Goal: Transaction & Acquisition: Book appointment/travel/reservation

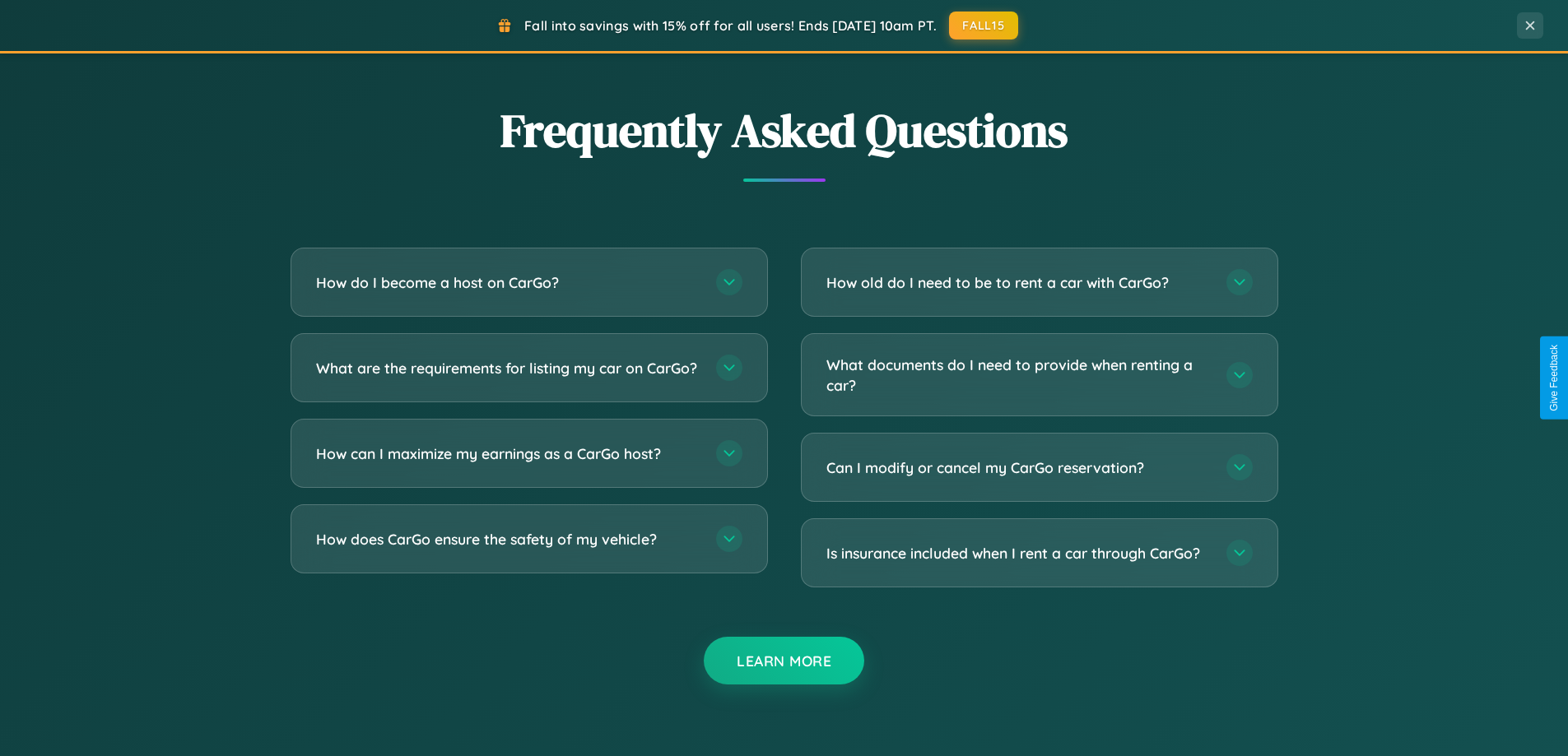
scroll to position [3166, 0]
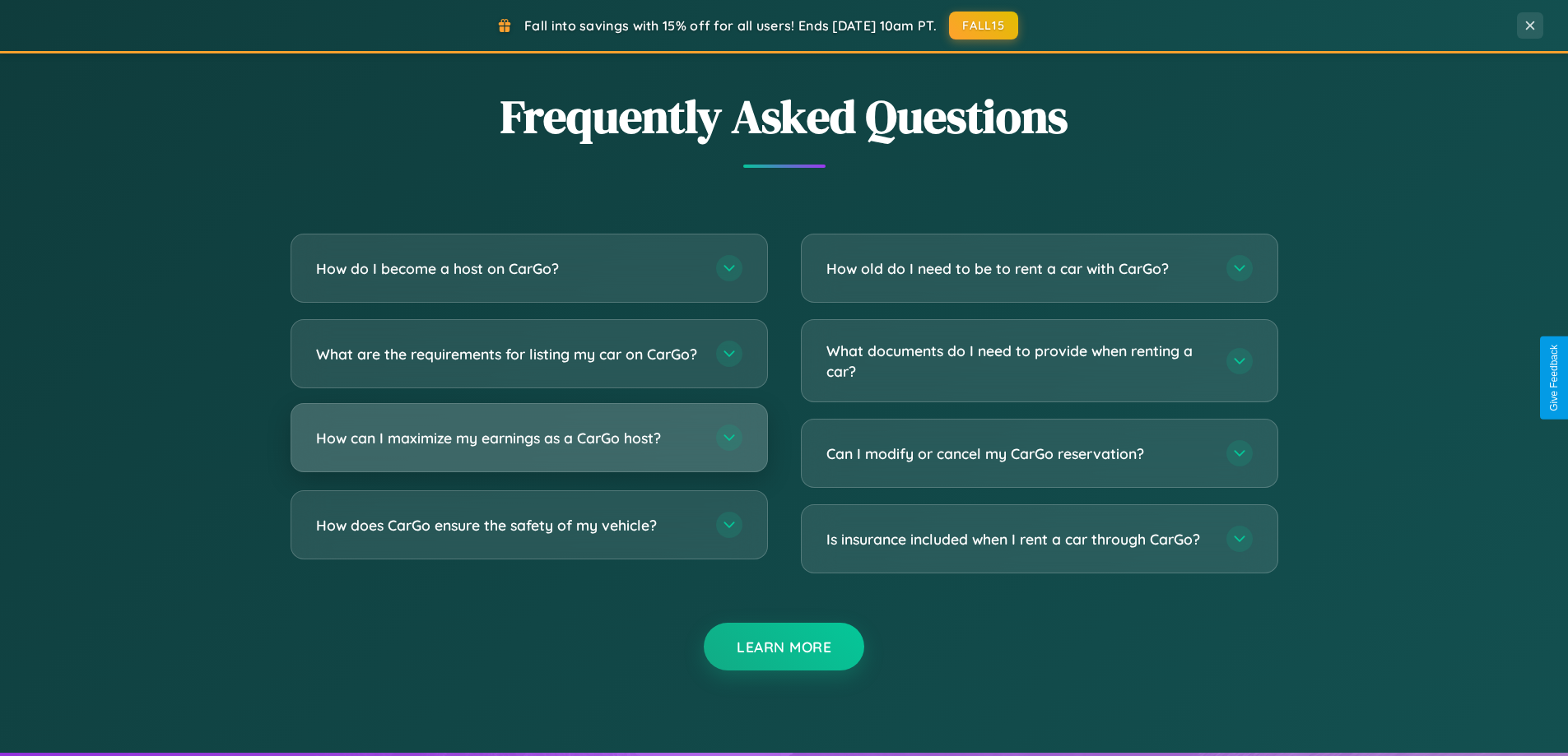
click at [528, 448] on h3 "How can I maximize my earnings as a CarGo host?" at bounding box center [508, 438] width 384 height 21
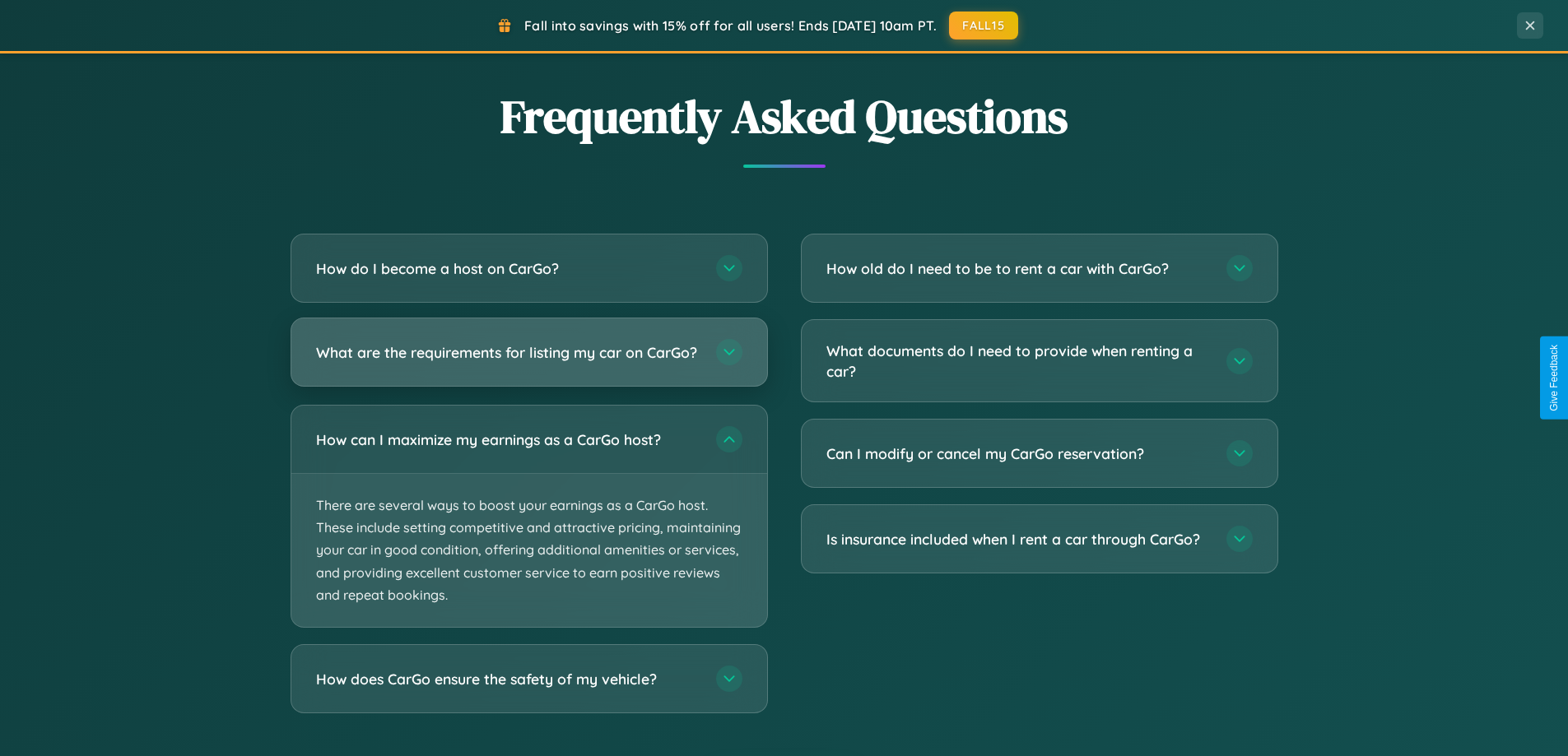
click at [528, 360] on h3 "What are the requirements for listing my car on CarGo?" at bounding box center [508, 352] width 384 height 21
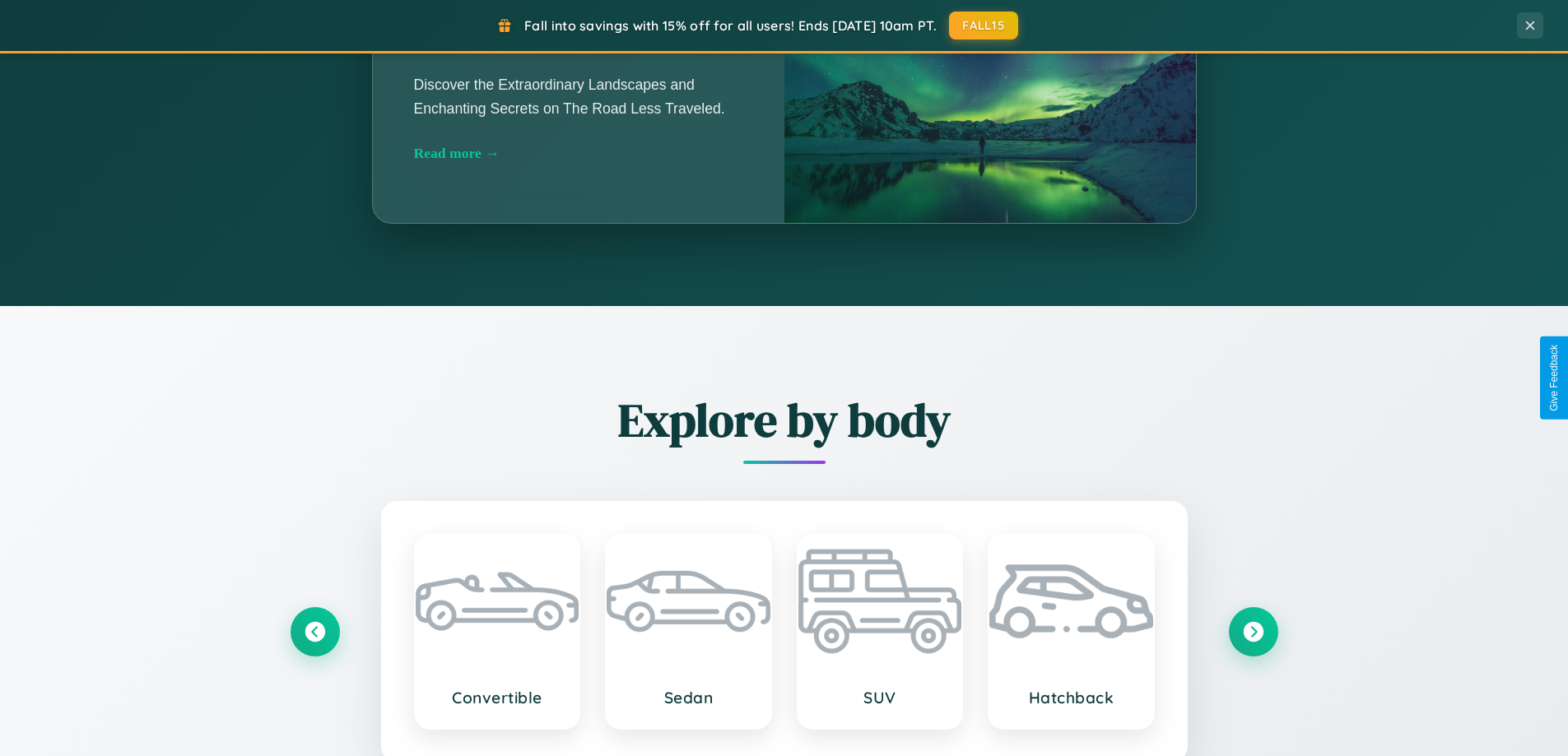
scroll to position [1133, 0]
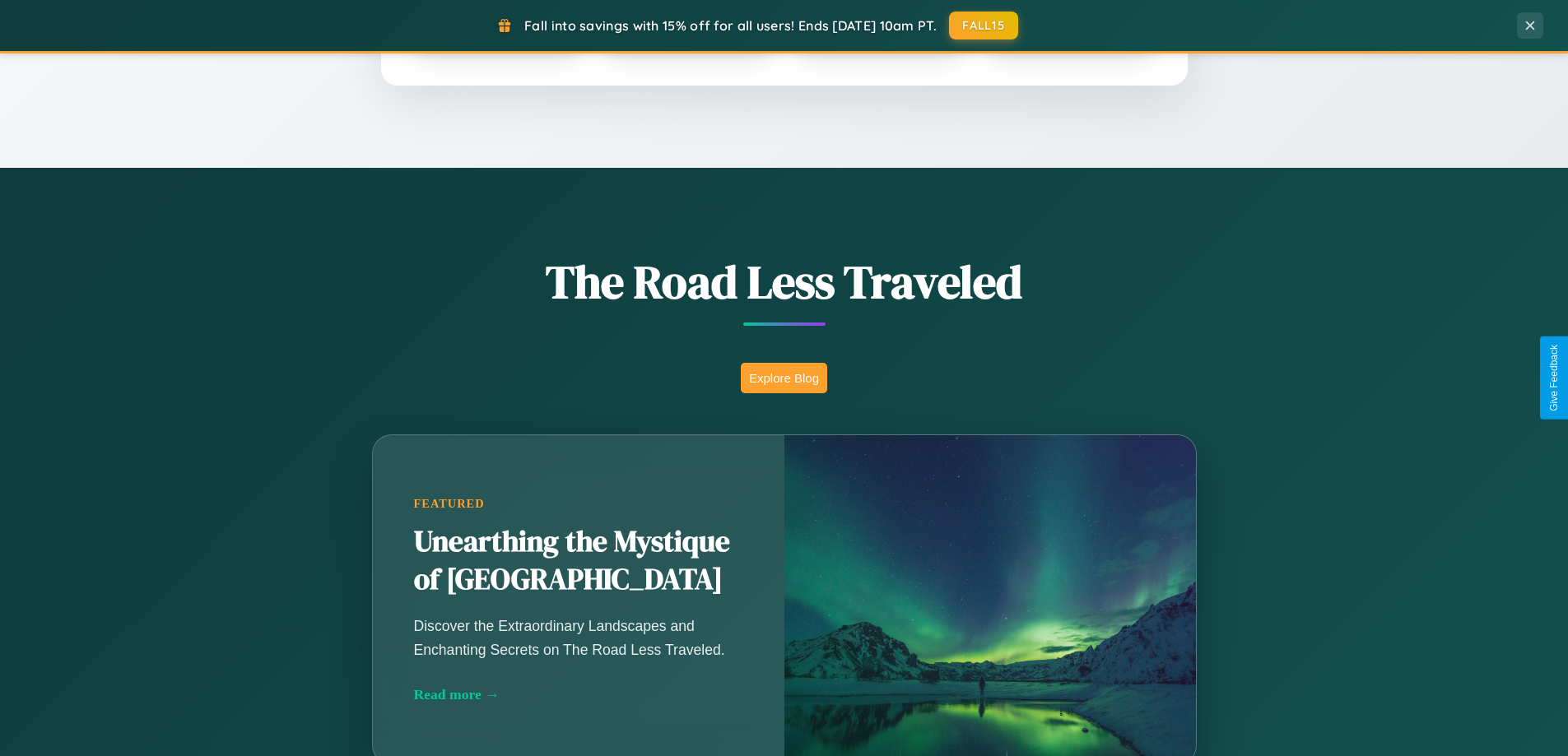
click at [784, 378] on button "Explore Blog" at bounding box center [784, 378] width 86 height 31
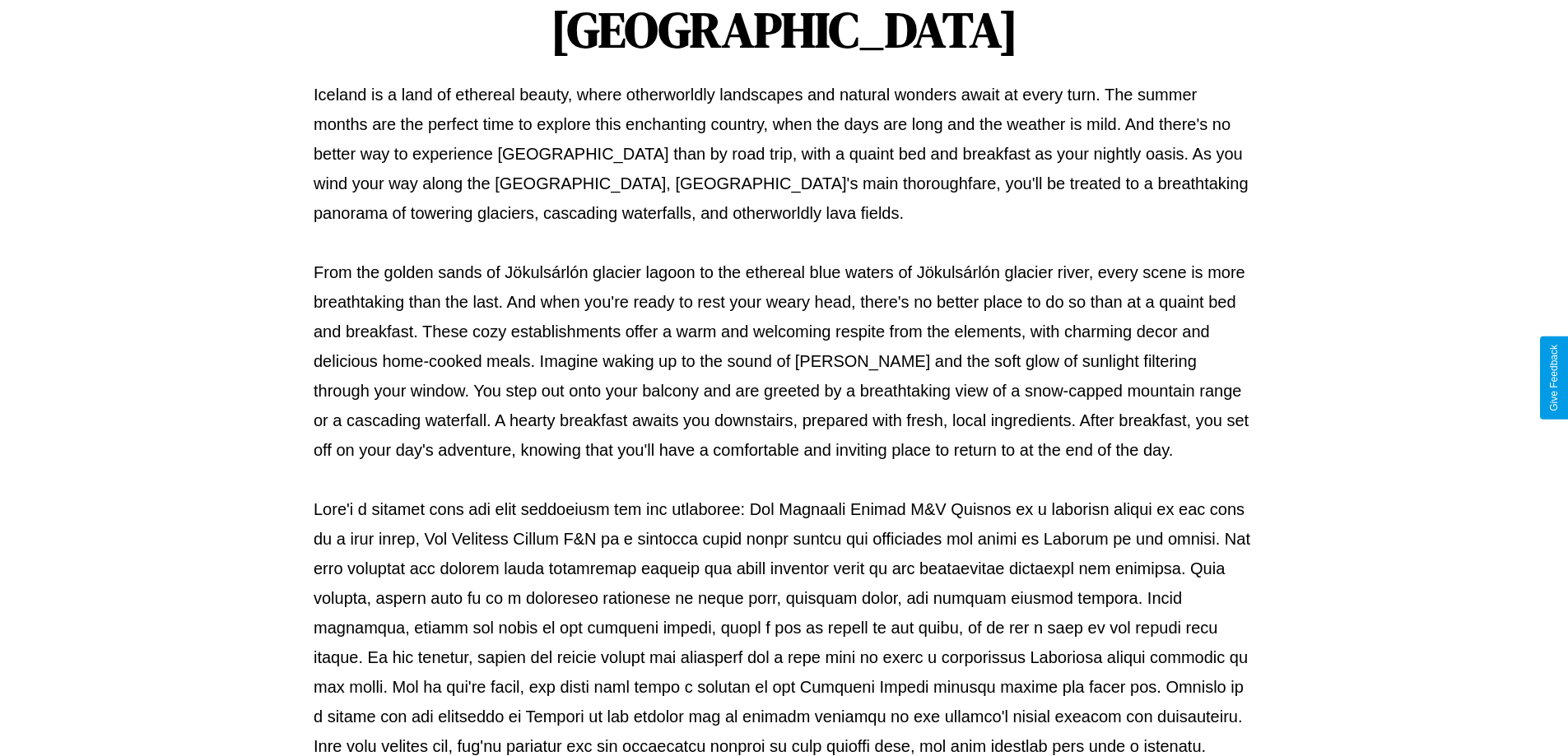
scroll to position [532, 0]
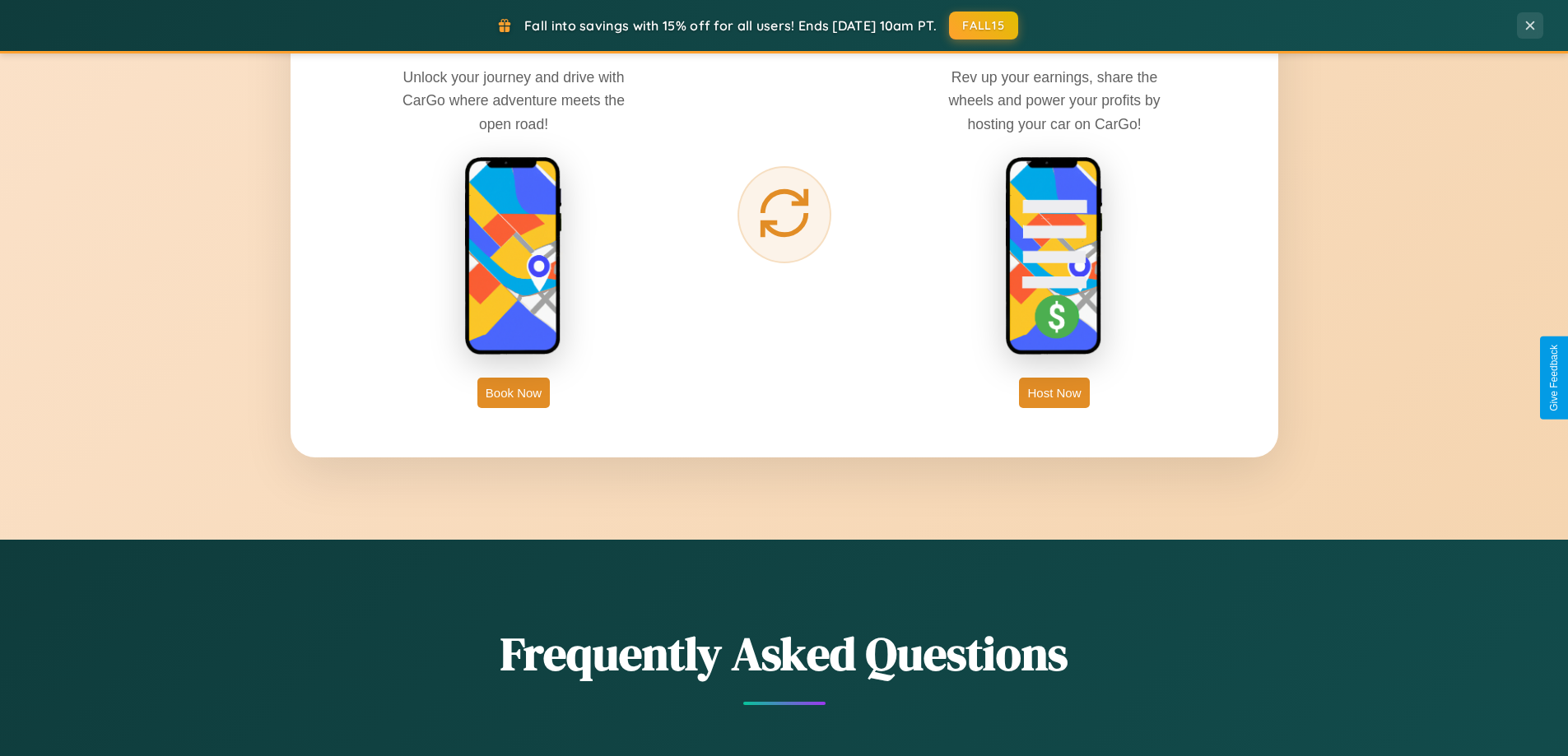
scroll to position [2644, 0]
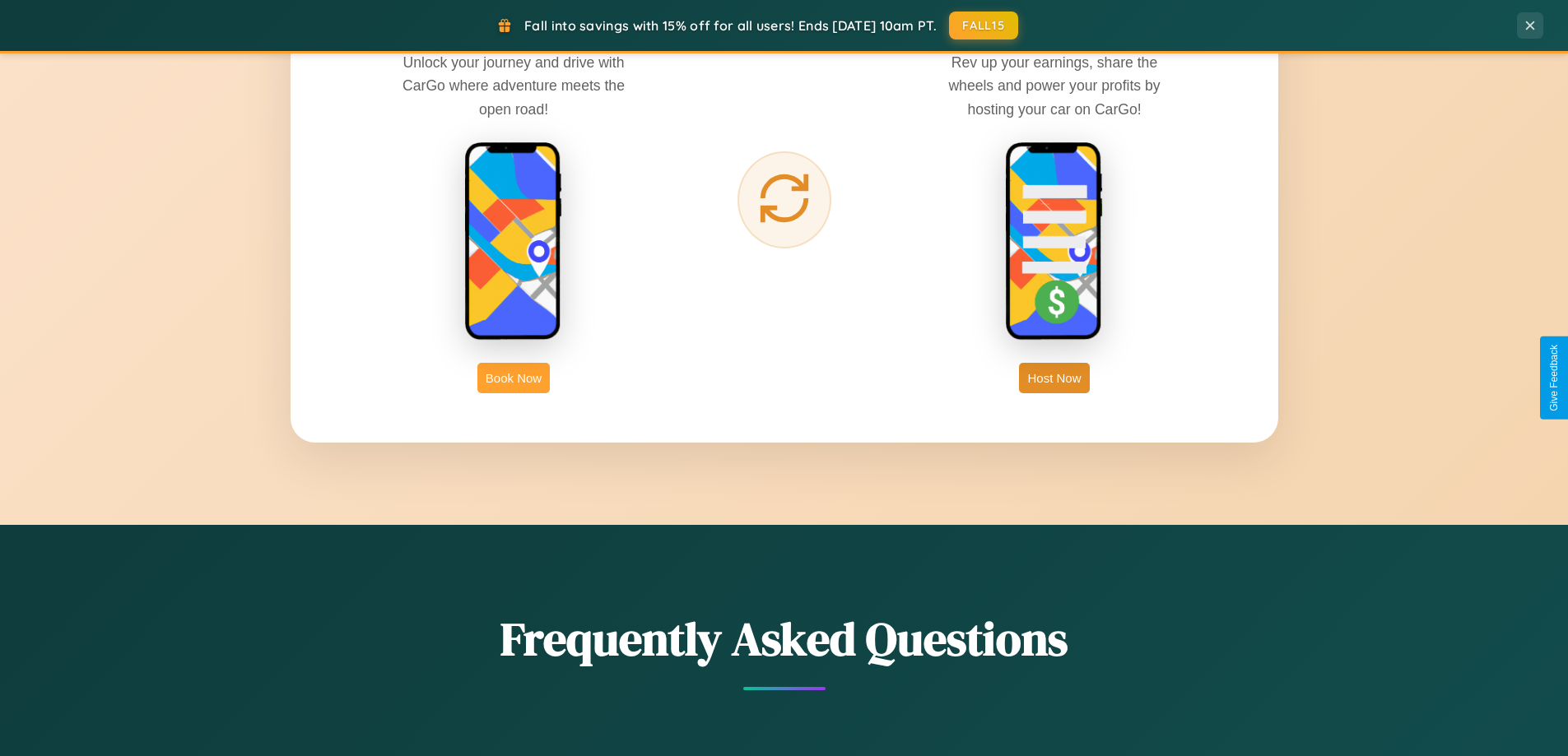
click at [514, 378] on button "Book Now" at bounding box center [514, 378] width 72 height 31
